Goal: Use online tool/utility: Use online tool/utility

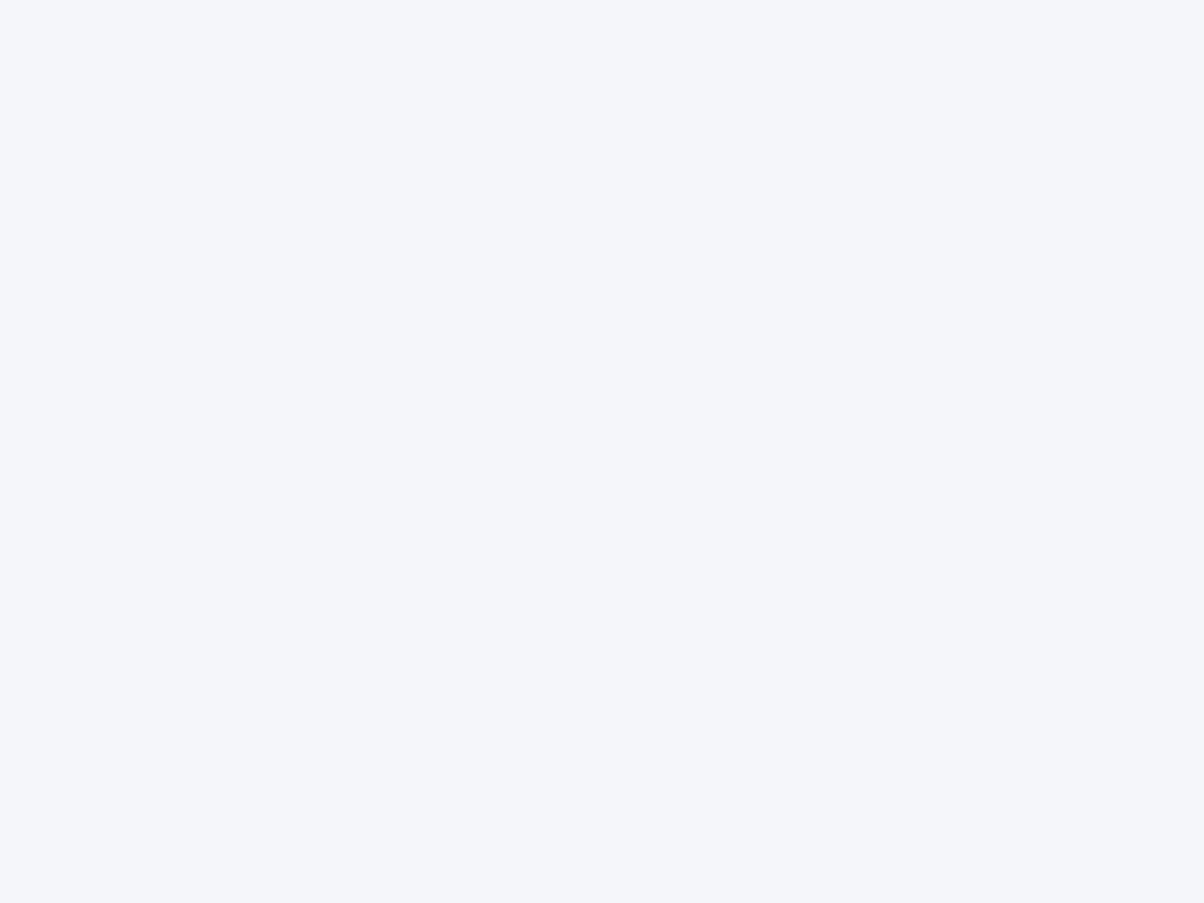
click at [602, 452] on div at bounding box center [602, 451] width 1204 height 903
